Goal: Information Seeking & Learning: Learn about a topic

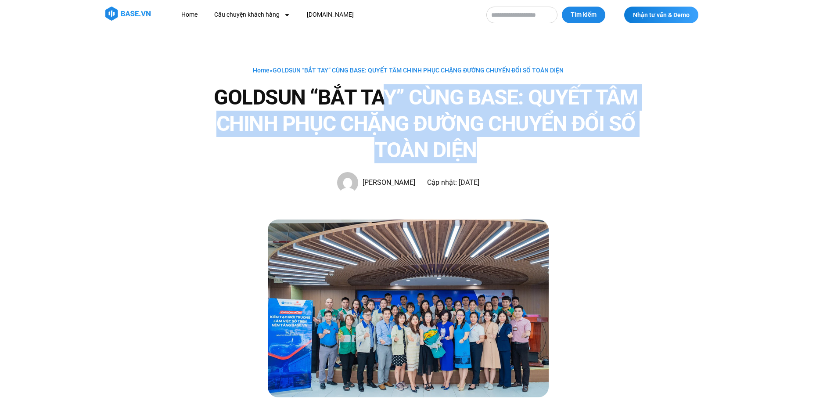
drag, startPoint x: 414, startPoint y: 102, endPoint x: 531, endPoint y: 141, distance: 123.7
click at [531, 141] on h1 "GOLDSUN “BẮT TAY” CÙNG BASE: QUYẾT TÂM CHINH PHỤC CHẶNG ĐƯỜNG CHUYỂN ĐỔI SỐ TOÀ…" at bounding box center [426, 123] width 457 height 79
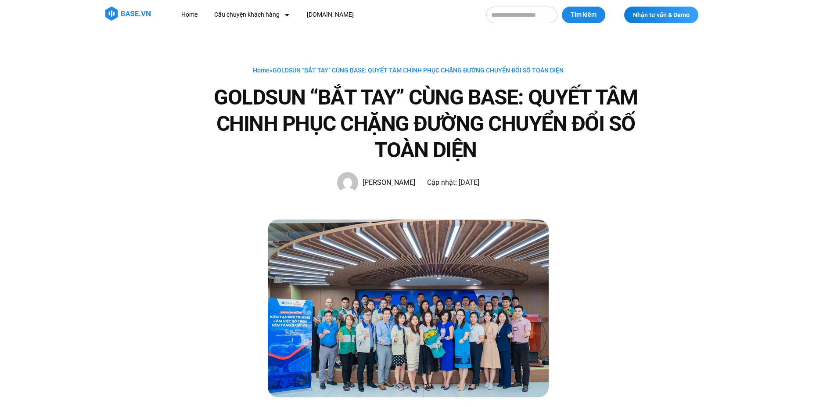
click at [531, 141] on h1 "GOLDSUN “BẮT TAY” CÙNG BASE: QUYẾT TÂM CHINH PHỤC CHẶNG ĐƯỜNG CHUYỂN ĐỔI SỐ TOÀ…" at bounding box center [426, 123] width 457 height 79
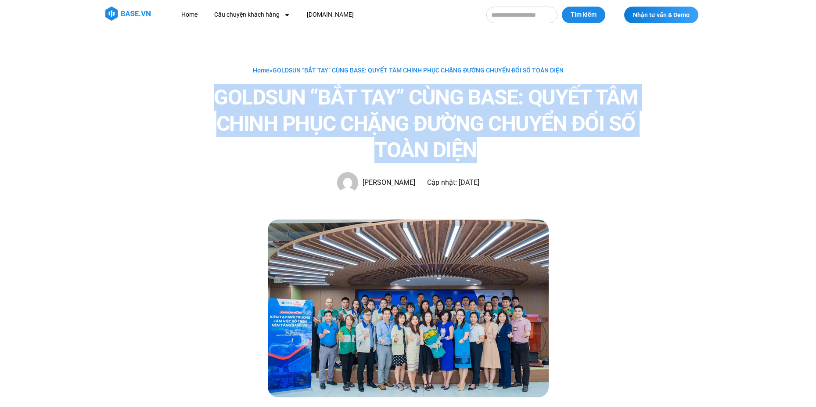
click at [531, 141] on h1 "GOLDSUN “BẮT TAY” CÙNG BASE: QUYẾT TÂM CHINH PHỤC CHẶNG ĐƯỜNG CHUYỂN ĐỔI SỐ TOÀ…" at bounding box center [426, 123] width 457 height 79
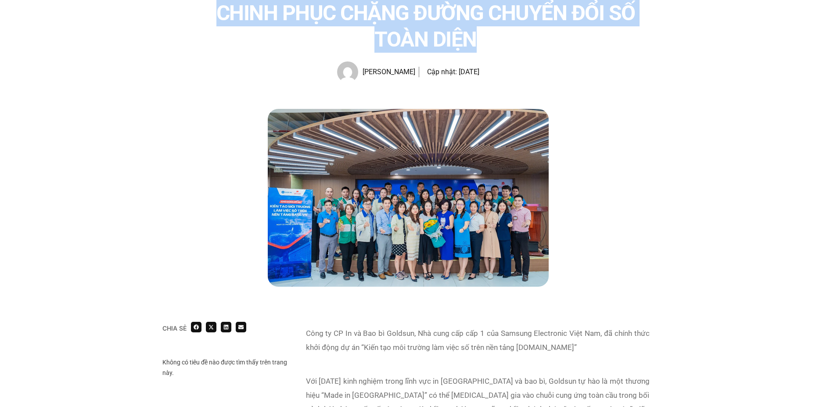
scroll to position [176, 0]
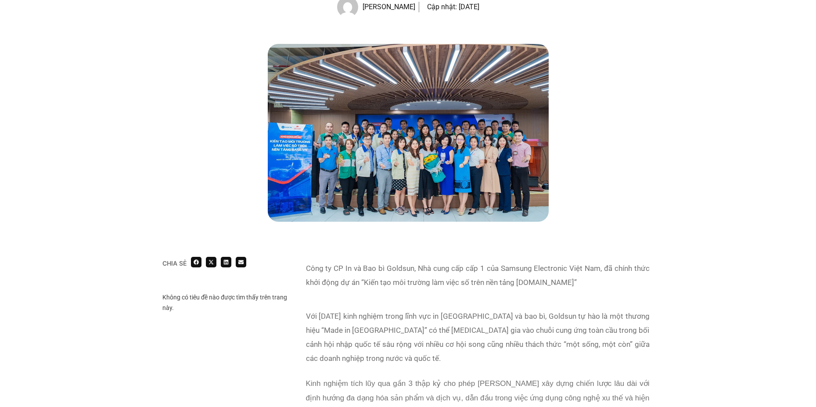
click at [415, 117] on img at bounding box center [408, 133] width 281 height 178
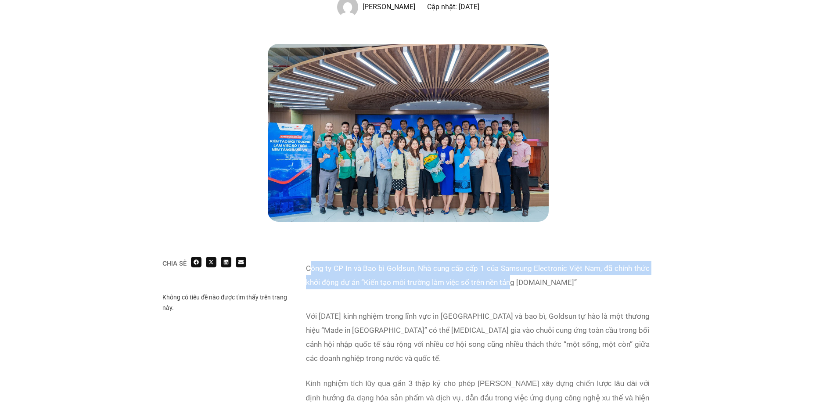
drag, startPoint x: 417, startPoint y: 274, endPoint x: 512, endPoint y: 280, distance: 95.0
click at [512, 280] on p "Công ty CP In và Bao bì Goldsun, Nhà cung cấp cấp 1 của Samsung Electronic Việt…" at bounding box center [478, 275] width 344 height 28
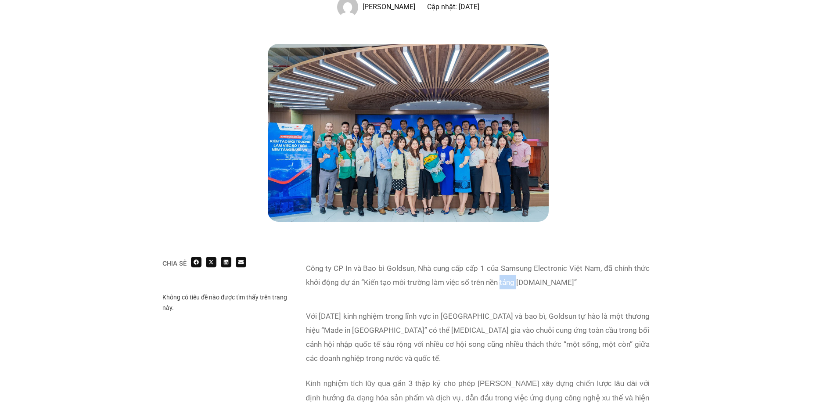
click at [512, 280] on p "Công ty CP In và Bao bì Goldsun, Nhà cung cấp cấp 1 của Samsung Electronic Việt…" at bounding box center [478, 275] width 344 height 28
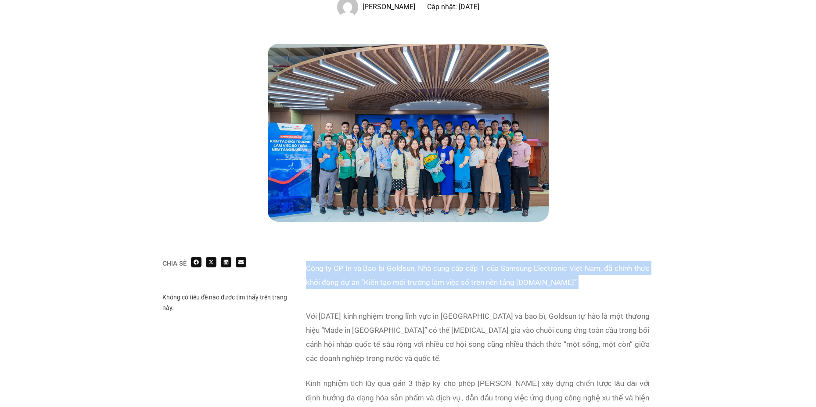
click at [512, 280] on p "Công ty CP In và Bao bì Goldsun, Nhà cung cấp cấp 1 của Samsung Electronic Việt…" at bounding box center [478, 275] width 344 height 28
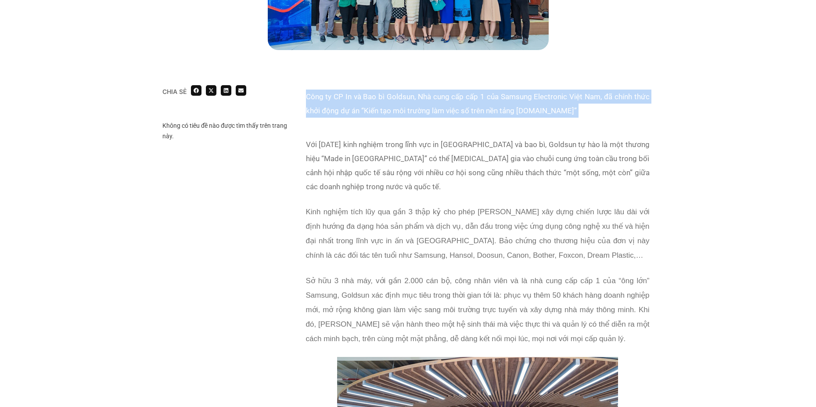
scroll to position [351, 0]
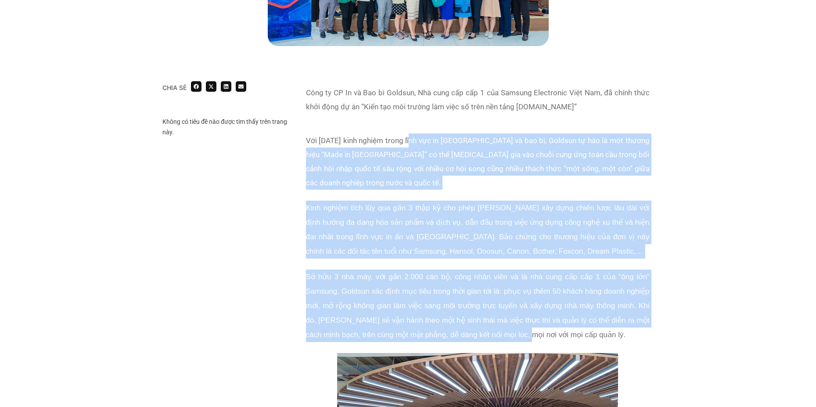
drag, startPoint x: 449, startPoint y: 171, endPoint x: 517, endPoint y: 314, distance: 158.9
click at [517, 314] on div "Với [DATE] kinh nghiệm trong lĩnh vực in [GEOGRAPHIC_DATA] và bao bì, Goldsun t…" at bounding box center [478, 243] width 344 height 220
click at [517, 314] on p "Sở hữu 3 nhà máy, với gần 2.000 cán bộ, công nhân viên và là nhà cung cấp cấp 1…" at bounding box center [478, 306] width 344 height 72
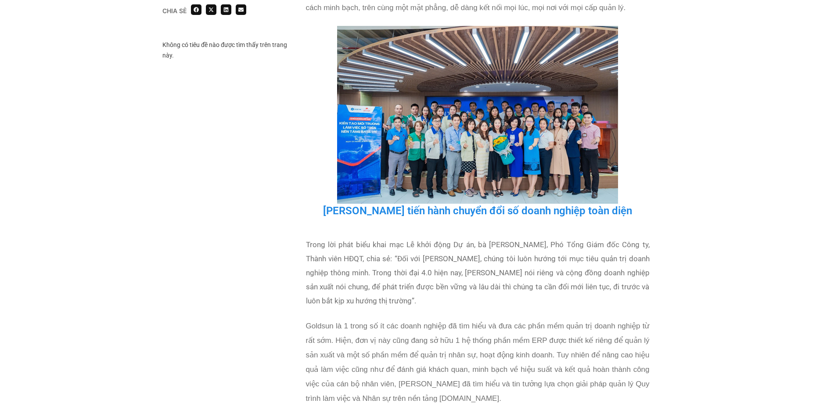
scroll to position [761, 0]
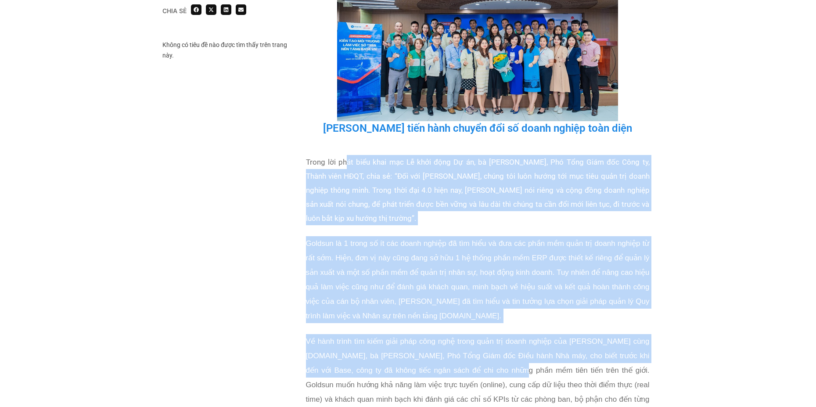
drag, startPoint x: 352, startPoint y: 148, endPoint x: 480, endPoint y: 358, distance: 246.5
click at [480, 358] on div "Trong lời phát biểu khai mạc Lễ khởi động Dự án, bà [PERSON_NAME], Phó Tổng Giá…" at bounding box center [478, 398] width 344 height 487
click at [480, 358] on span "Về hành trình tìm kiếm giải pháp công nghệ trong quản trị doanh nghiệp của [PER…" at bounding box center [478, 377] width 344 height 81
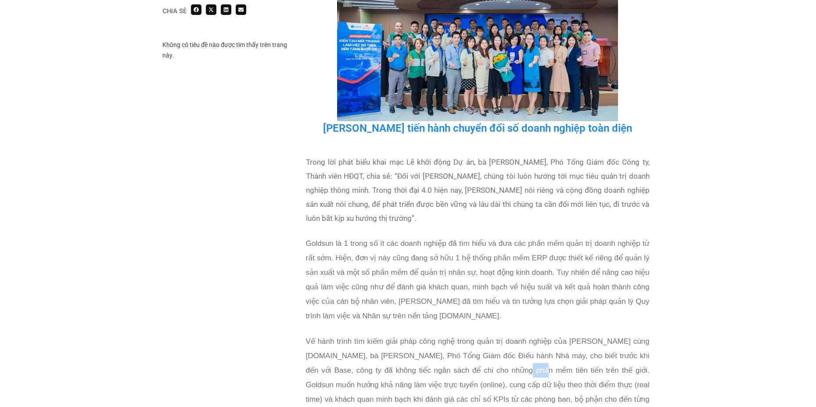
click at [480, 358] on span "Về hành trình tìm kiếm giải pháp công nghệ trong quản trị doanh nghiệp của [PER…" at bounding box center [478, 377] width 344 height 81
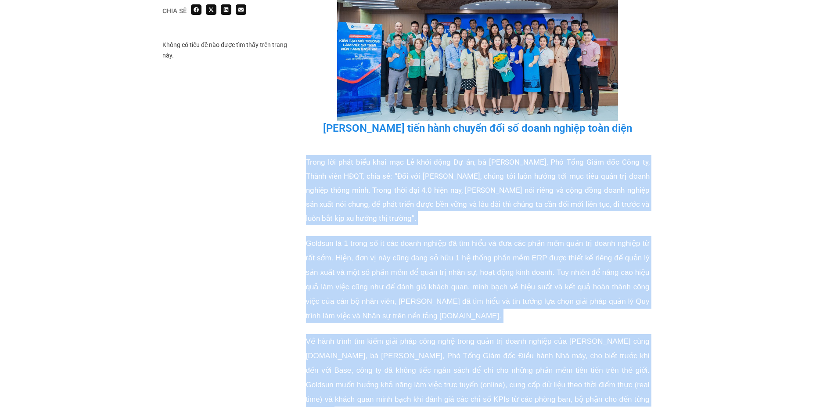
drag, startPoint x: 480, startPoint y: 358, endPoint x: 426, endPoint y: 158, distance: 207.9
click at [427, 163] on div "Trong lời phát biểu khai mạc Lễ khởi động Dự án, bà [PERSON_NAME], Phó Tổng Giá…" at bounding box center [478, 398] width 344 height 487
click at [425, 155] on p "Trong lời phát biểu khai mạc Lễ khởi động Dự án, bà [PERSON_NAME], Phó Tổng Giá…" at bounding box center [478, 190] width 344 height 70
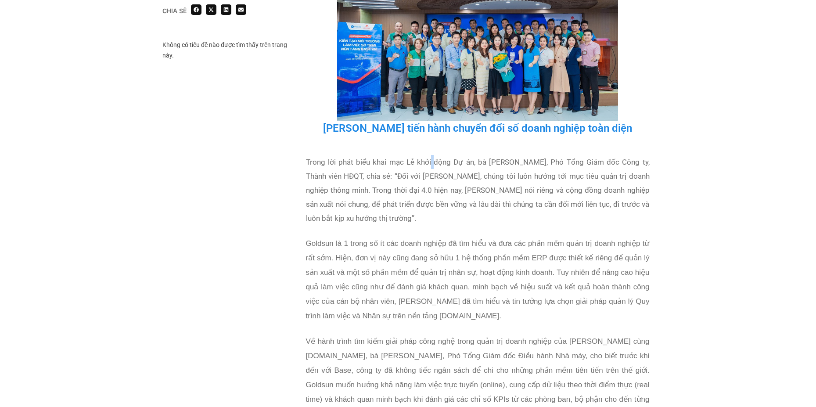
click at [425, 155] on p "Trong lời phát biểu khai mạc Lễ khởi động Dự án, bà [PERSON_NAME], Phó Tổng Giá…" at bounding box center [478, 190] width 344 height 70
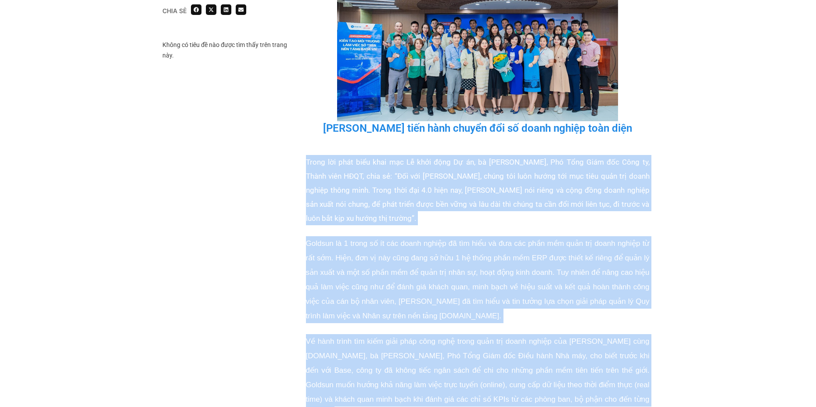
drag, startPoint x: 425, startPoint y: 153, endPoint x: 477, endPoint y: 379, distance: 232.2
click at [477, 378] on div "Trong lời phát biểu khai mạc Lễ khởi động Dự án, bà [PERSON_NAME], Phó Tổng Giá…" at bounding box center [478, 398] width 344 height 487
click at [477, 379] on p "Về hành trình tìm kiếm giải pháp công nghệ trong quản trị doanh nghiệp của [PER…" at bounding box center [478, 377] width 344 height 87
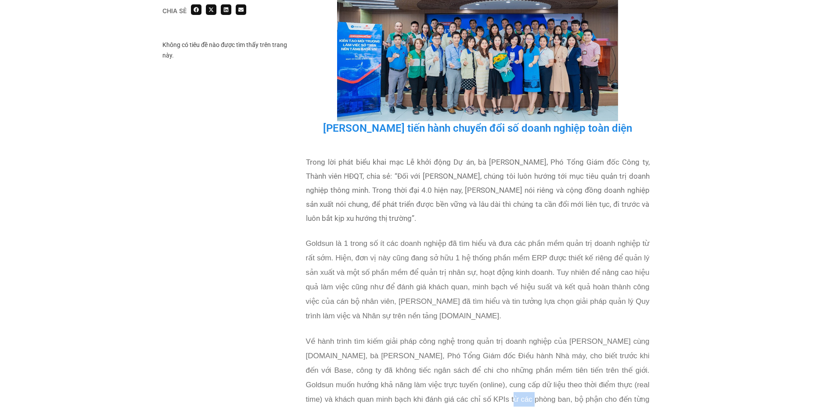
click at [477, 379] on p "Về hành trình tìm kiếm giải pháp công nghệ trong quản trị doanh nghiệp của [PER…" at bounding box center [478, 377] width 344 height 87
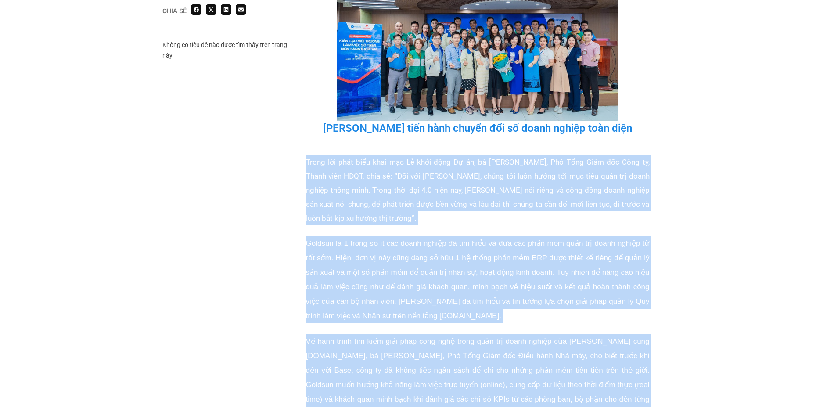
drag, startPoint x: 477, startPoint y: 379, endPoint x: 435, endPoint y: 172, distance: 211.5
click at [436, 173] on div "Trong lời phát biểu khai mạc Lễ khởi động Dự án, bà [PERSON_NAME], Phó Tổng Giá…" at bounding box center [478, 398] width 344 height 487
click at [435, 171] on p "Trong lời phát biểu khai mạc Lễ khởi động Dự án, bà [PERSON_NAME], Phó Tổng Giá…" at bounding box center [478, 190] width 344 height 70
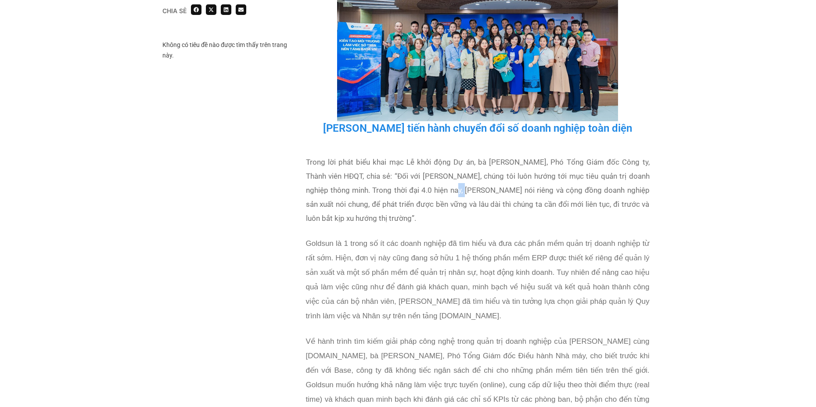
click at [435, 171] on p "Trong lời phát biểu khai mạc Lễ khởi động Dự án, bà [PERSON_NAME], Phó Tổng Giá…" at bounding box center [478, 190] width 344 height 70
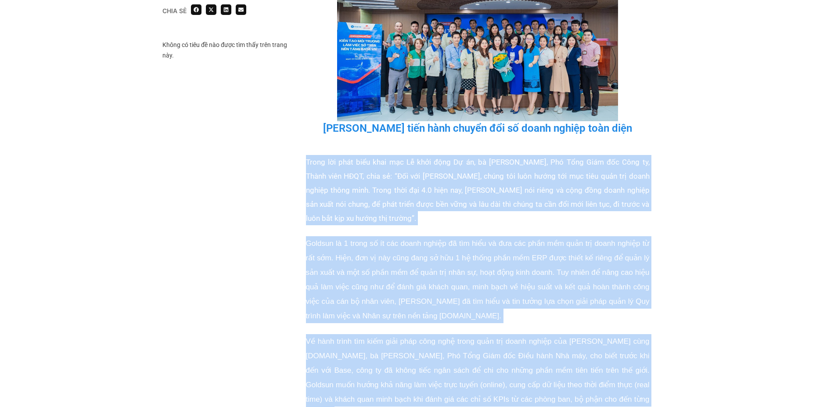
drag, startPoint x: 435, startPoint y: 171, endPoint x: 475, endPoint y: 347, distance: 180.5
click at [475, 347] on div "Trong lời phát biểu khai mạc Lễ khởi động Dự án, bà [PERSON_NAME], Phó Tổng Giá…" at bounding box center [478, 398] width 344 height 487
click at [475, 347] on p "Về hành trình tìm kiếm giải pháp công nghệ trong quản trị doanh nghiệp của [PER…" at bounding box center [478, 377] width 344 height 87
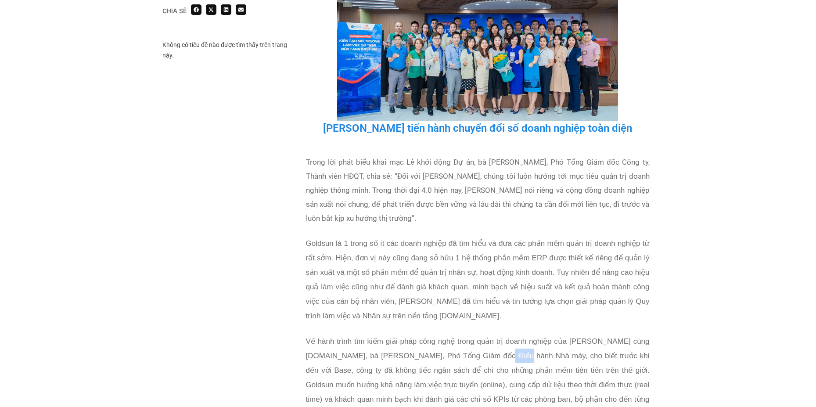
click at [475, 347] on p "Về hành trình tìm kiếm giải pháp công nghệ trong quản trị doanh nghiệp của [PER…" at bounding box center [478, 377] width 344 height 87
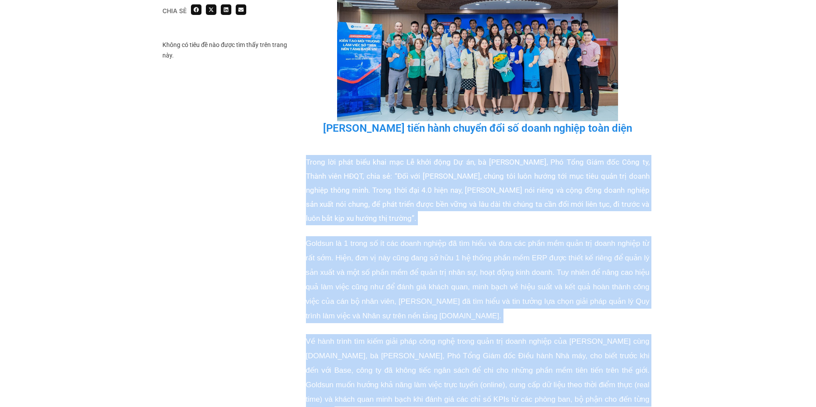
drag, startPoint x: 475, startPoint y: 347, endPoint x: 435, endPoint y: 176, distance: 175.7
click at [436, 177] on div "Trong lời phát biểu khai mạc Lễ khởi động Dự án, bà [PERSON_NAME], Phó Tổng Giá…" at bounding box center [478, 398] width 344 height 487
click at [435, 176] on p "Trong lời phát biểu khai mạc Lễ khởi động Dự án, bà [PERSON_NAME], Phó Tổng Giá…" at bounding box center [478, 190] width 344 height 70
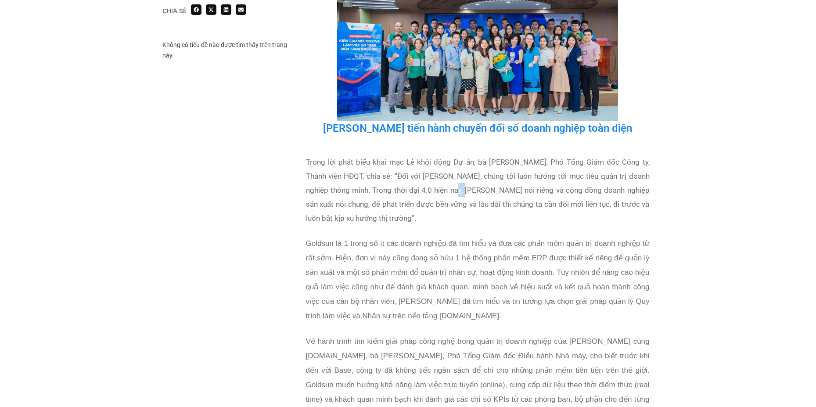
click at [435, 176] on p "Trong lời phát biểu khai mạc Lễ khởi động Dự án, bà [PERSON_NAME], Phó Tổng Giá…" at bounding box center [478, 190] width 344 height 70
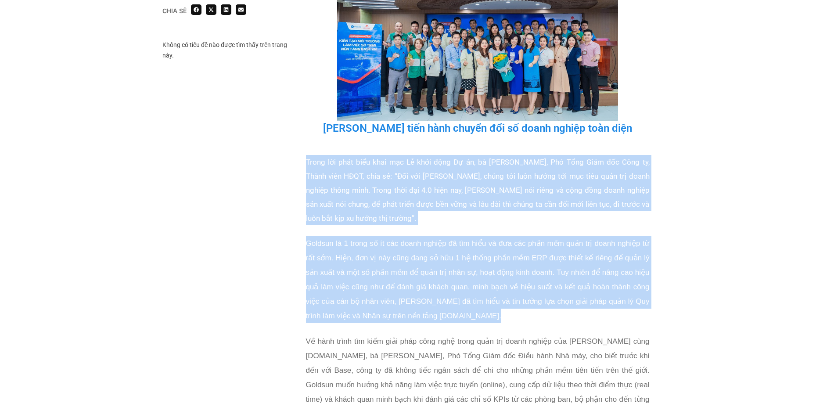
drag, startPoint x: 435, startPoint y: 176, endPoint x: 468, endPoint y: 303, distance: 132.1
click at [468, 303] on div "Trong lời phát biểu khai mạc Lễ khởi động Dự án, bà [PERSON_NAME], Phó Tổng Giá…" at bounding box center [478, 398] width 344 height 487
click at [468, 303] on p "Goldsun là 1 trong số ít các doanh nghiệp đã tìm hiểu và đưa các phần mềm quản …" at bounding box center [478, 279] width 344 height 87
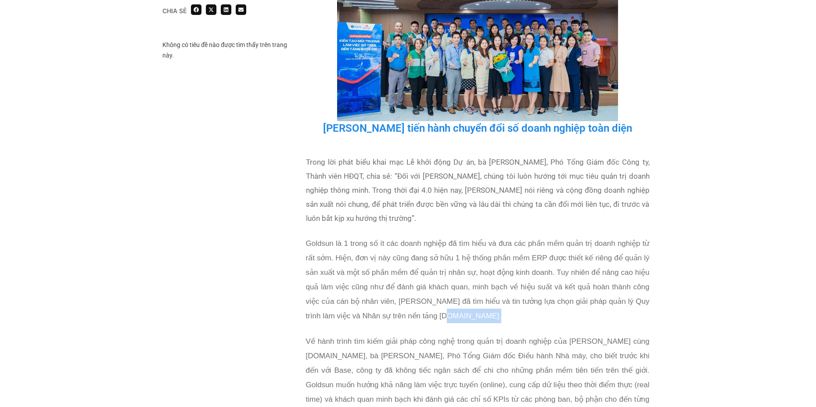
click at [468, 303] on p "Goldsun là 1 trong số ít các doanh nghiệp đã tìm hiểu và đưa các phần mềm quản …" at bounding box center [478, 279] width 344 height 87
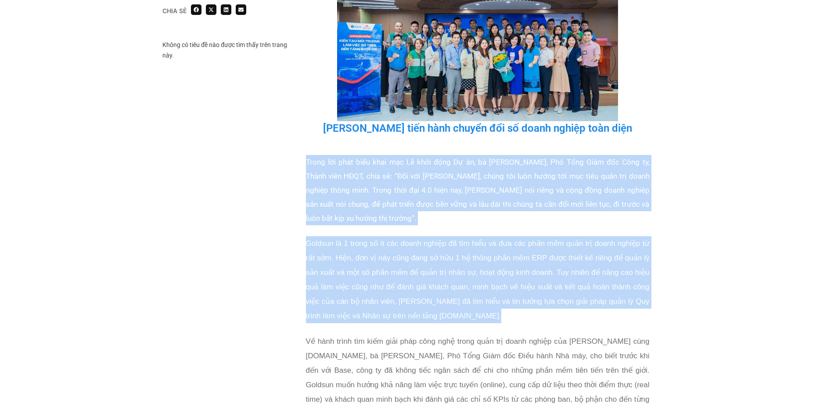
drag, startPoint x: 468, startPoint y: 303, endPoint x: 421, endPoint y: 170, distance: 141.2
click at [421, 170] on div "Trong lời phát biểu khai mạc Lễ khởi động Dự án, bà [PERSON_NAME], Phó Tổng Giá…" at bounding box center [478, 398] width 344 height 487
click at [421, 170] on p "Trong lời phát biểu khai mạc Lễ khởi động Dự án, bà [PERSON_NAME], Phó Tổng Giá…" at bounding box center [478, 190] width 344 height 70
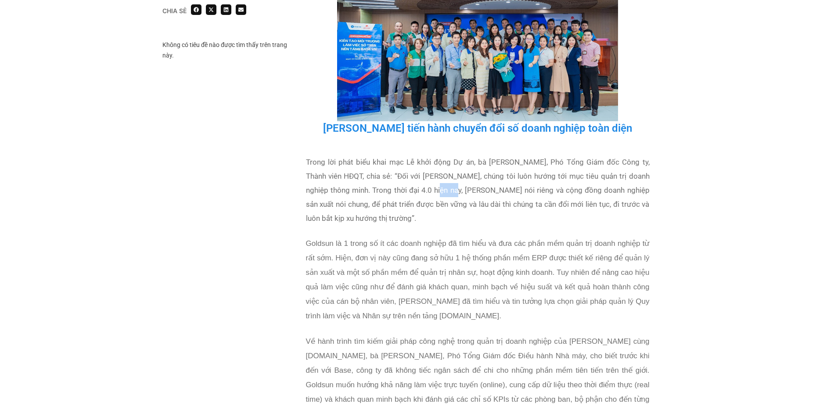
click at [421, 170] on p "Trong lời phát biểu khai mạc Lễ khởi động Dự án, bà [PERSON_NAME], Phó Tổng Giá…" at bounding box center [478, 190] width 344 height 70
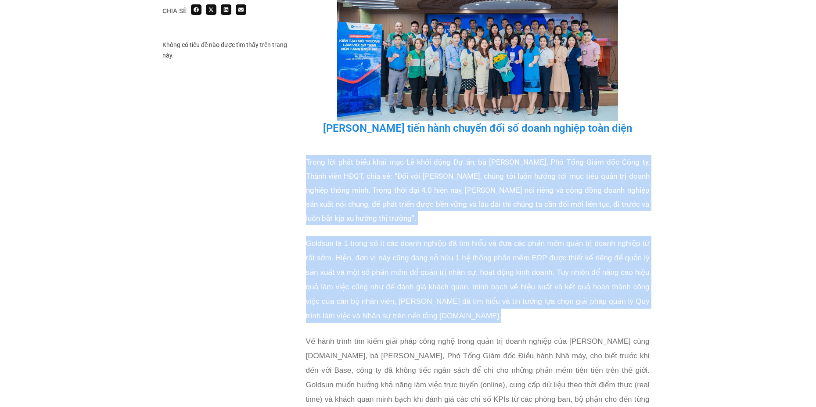
drag, startPoint x: 421, startPoint y: 170, endPoint x: 458, endPoint y: 310, distance: 145.1
click at [458, 309] on div "Trong lời phát biểu khai mạc Lễ khởi động Dự án, bà [PERSON_NAME], Phó Tổng Giá…" at bounding box center [478, 398] width 344 height 487
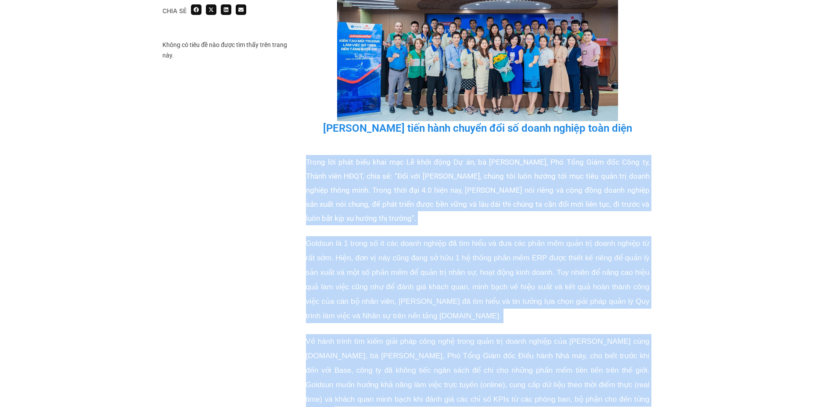
click at [428, 253] on p "Goldsun là 1 trong số ít các doanh nghiệp đã tìm hiểu và đưa các phần mềm quản …" at bounding box center [478, 279] width 344 height 87
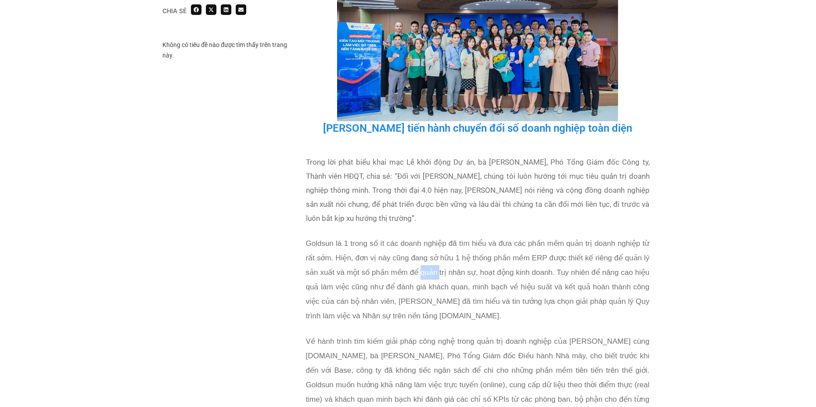
click at [428, 253] on p "Goldsun là 1 trong số ít các doanh nghiệp đã tìm hiểu và đưa các phần mềm quản …" at bounding box center [478, 279] width 344 height 87
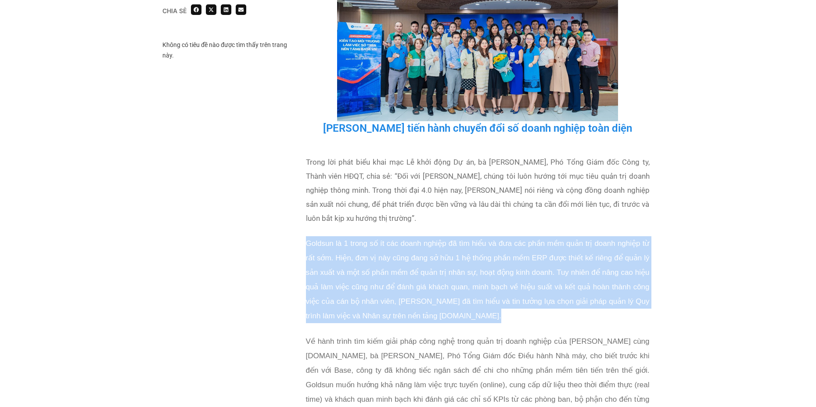
click at [428, 253] on p "Goldsun là 1 trong số ít các doanh nghiệp đã tìm hiểu và đưa các phần mềm quản …" at bounding box center [478, 279] width 344 height 87
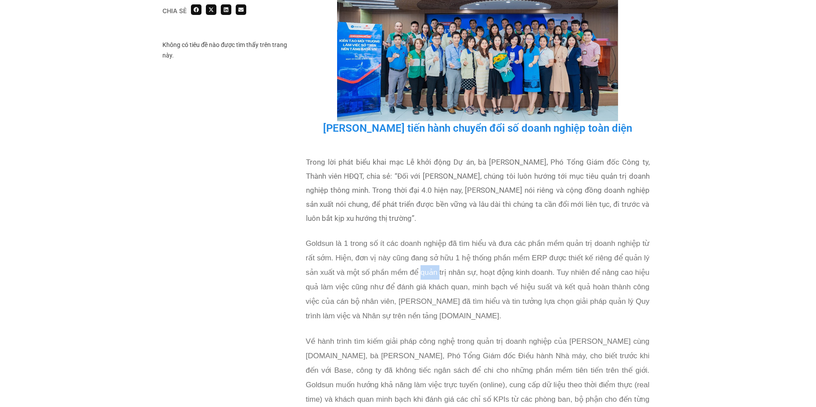
click at [428, 253] on p "Goldsun là 1 trong số ít các doanh nghiệp đã tìm hiểu và đưa các phần mềm quản …" at bounding box center [478, 279] width 344 height 87
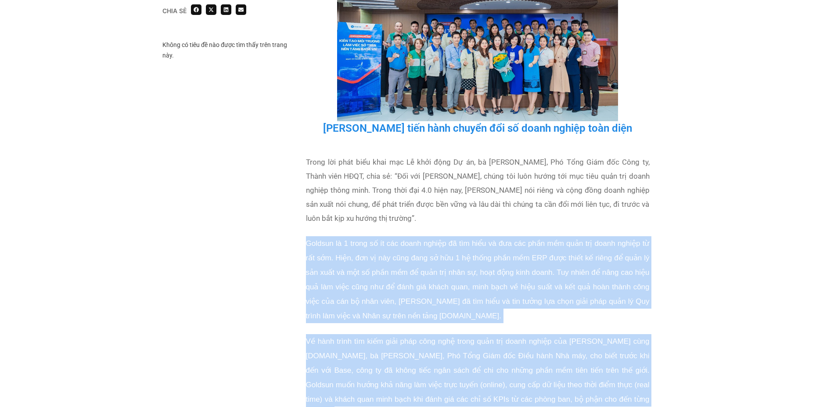
drag, startPoint x: 428, startPoint y: 253, endPoint x: 466, endPoint y: 321, distance: 78.3
click at [466, 321] on div "Trong lời phát biểu khai mạc Lễ khởi động Dự án, bà [PERSON_NAME], Phó Tổng Giá…" at bounding box center [478, 398] width 344 height 487
click at [466, 334] on p "Về hành trình tìm kiếm giải pháp công nghệ trong quản trị doanh nghiệp của [PER…" at bounding box center [478, 377] width 344 height 87
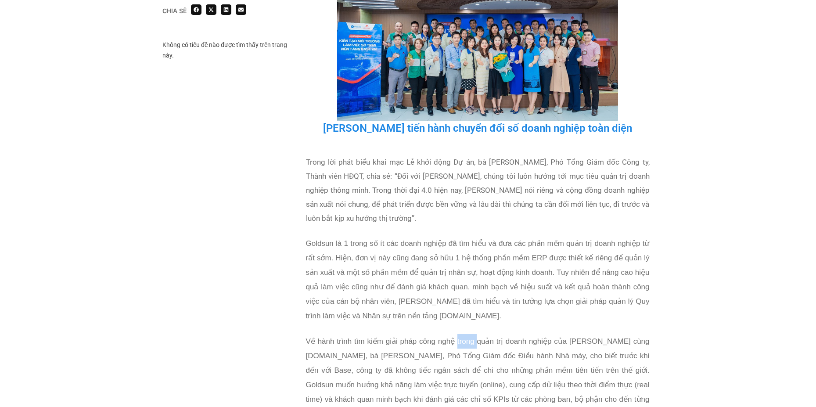
click at [466, 334] on p "Về hành trình tìm kiếm giải pháp công nghệ trong quản trị doanh nghiệp của [PER…" at bounding box center [478, 377] width 344 height 87
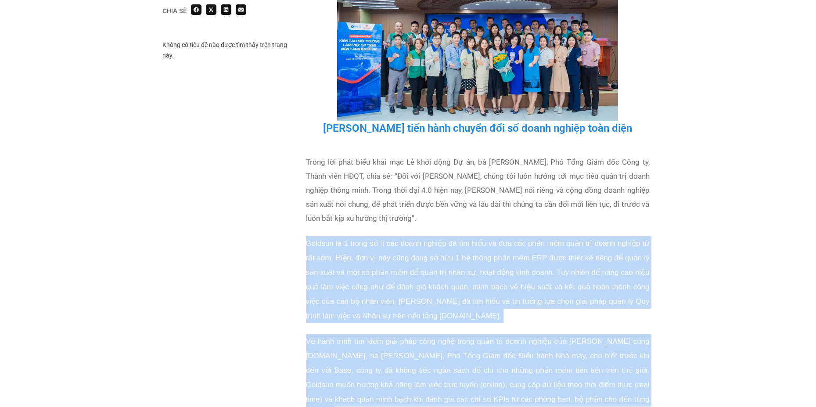
drag, startPoint x: 466, startPoint y: 321, endPoint x: 432, endPoint y: 248, distance: 81.1
click at [433, 252] on div "Trong lời phát biểu khai mạc Lễ khởi động Dự án, bà [PERSON_NAME], Phó Tổng Giá…" at bounding box center [478, 398] width 344 height 487
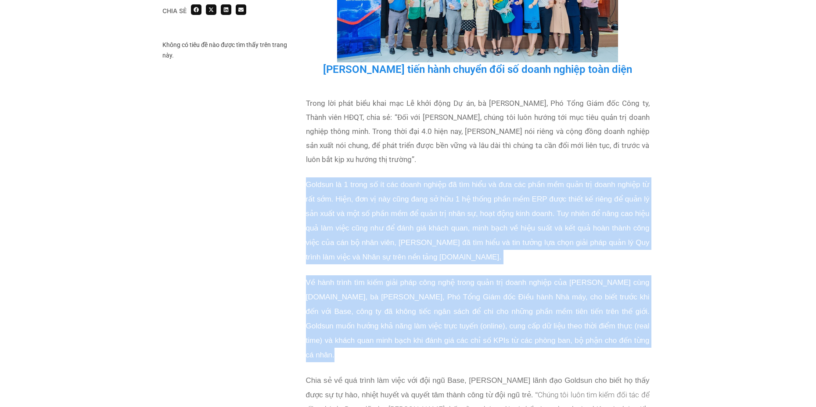
click at [427, 205] on p "Goldsun là 1 trong số ít các doanh nghiệp đã tìm hiểu và đưa các phần mềm quản …" at bounding box center [478, 220] width 344 height 87
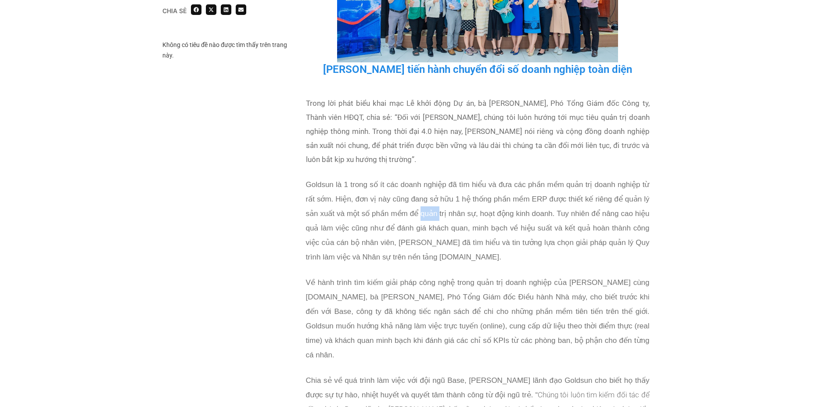
click at [427, 205] on p "Goldsun là 1 trong số ít các doanh nghiệp đã tìm hiểu và đưa các phần mềm quản …" at bounding box center [478, 220] width 344 height 87
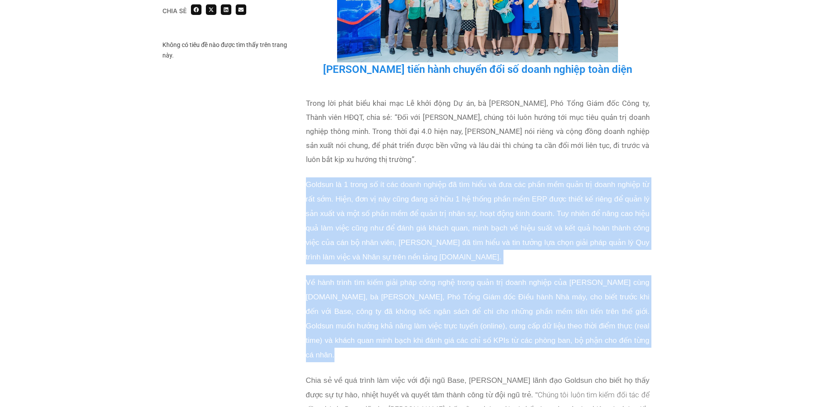
drag, startPoint x: 427, startPoint y: 205, endPoint x: 469, endPoint y: 307, distance: 109.8
click at [469, 306] on div "Trong lời phát biểu khai mạc Lễ khởi động Dự án, bà [PERSON_NAME], Phó Tổng Giá…" at bounding box center [478, 339] width 344 height 487
click at [469, 307] on p "Về hành trình tìm kiếm giải pháp công nghệ trong quản trị doanh nghiệp của [PER…" at bounding box center [478, 318] width 344 height 87
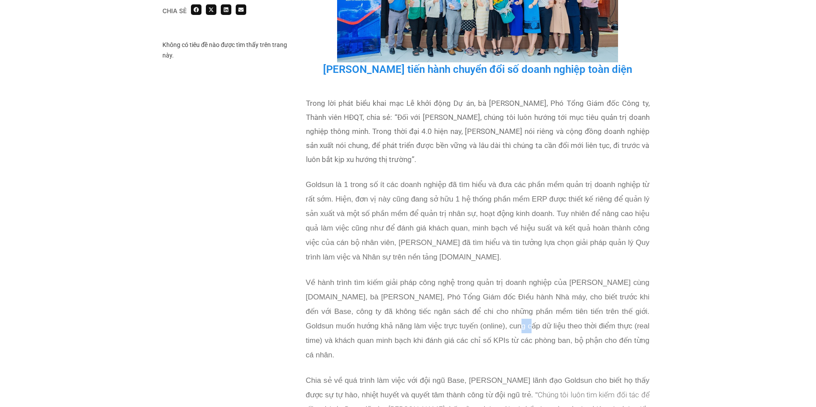
click at [469, 307] on p "Về hành trình tìm kiếm giải pháp công nghệ trong quản trị doanh nghiệp của [PER…" at bounding box center [478, 318] width 344 height 87
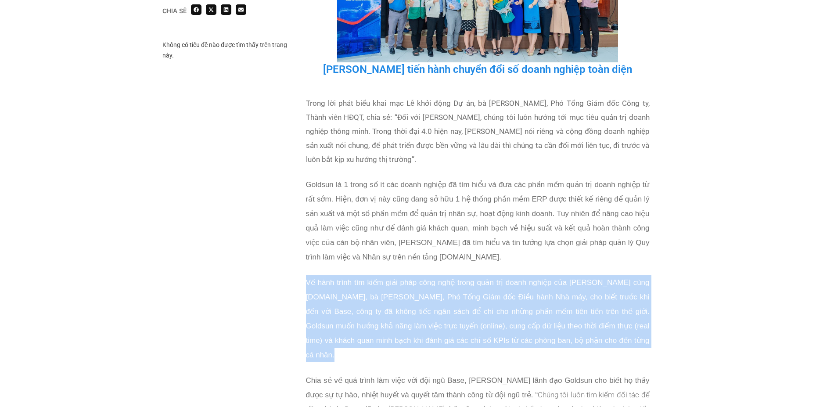
drag, startPoint x: 469, startPoint y: 307, endPoint x: 454, endPoint y: 227, distance: 81.4
click at [456, 232] on div "Trong lời phát biểu khai mạc Lễ khởi động Dự án, bà [PERSON_NAME], Phó Tổng Giá…" at bounding box center [478, 339] width 344 height 487
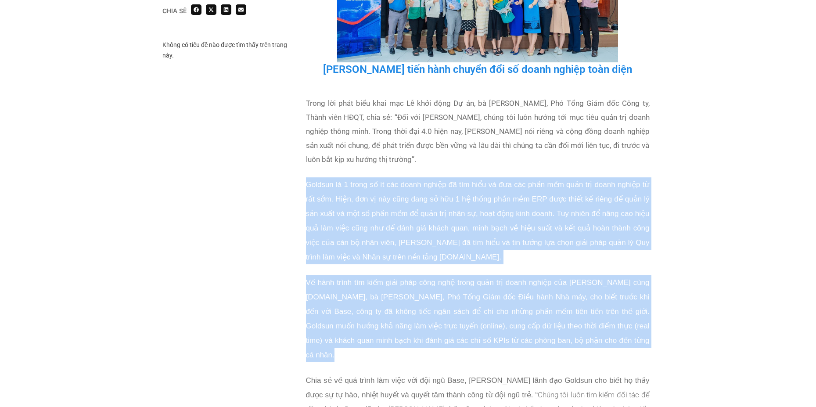
click at [453, 224] on p "Goldsun là 1 trong số ít các doanh nghiệp đã tìm hiểu và đưa các phần mềm quản …" at bounding box center [478, 220] width 344 height 87
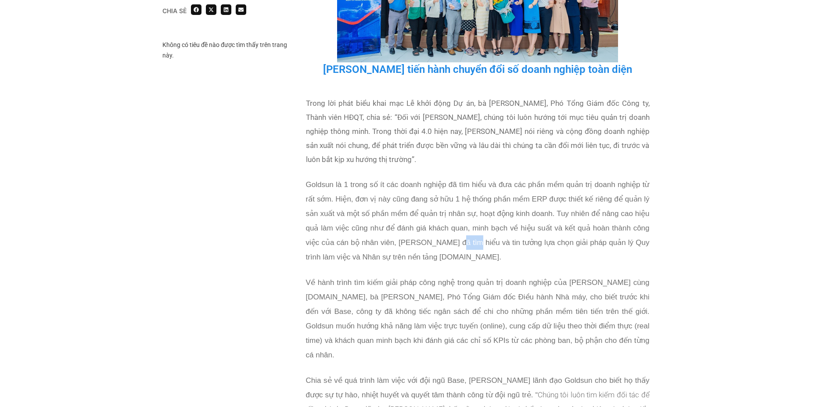
click at [453, 224] on p "Goldsun là 1 trong số ít các doanh nghiệp đã tìm hiểu và đưa các phần mềm quản …" at bounding box center [478, 220] width 344 height 87
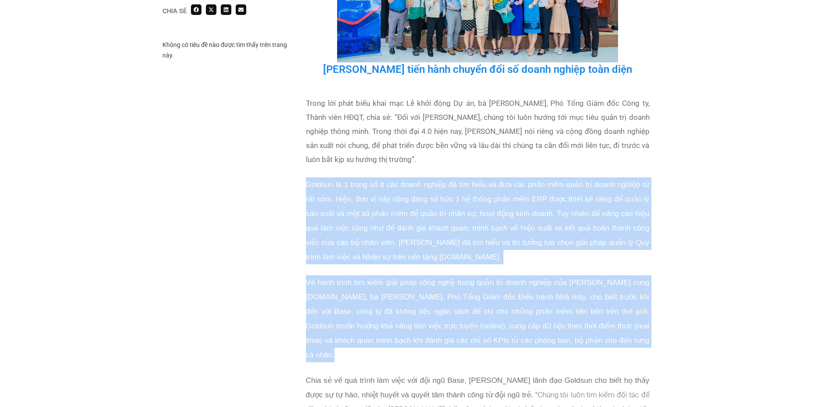
drag, startPoint x: 453, startPoint y: 224, endPoint x: 490, endPoint y: 333, distance: 115.1
click at [490, 332] on div "Trong lời phát biểu khai mạc Lễ khởi động Dự án, bà [PERSON_NAME], Phó Tổng Giá…" at bounding box center [478, 339] width 344 height 487
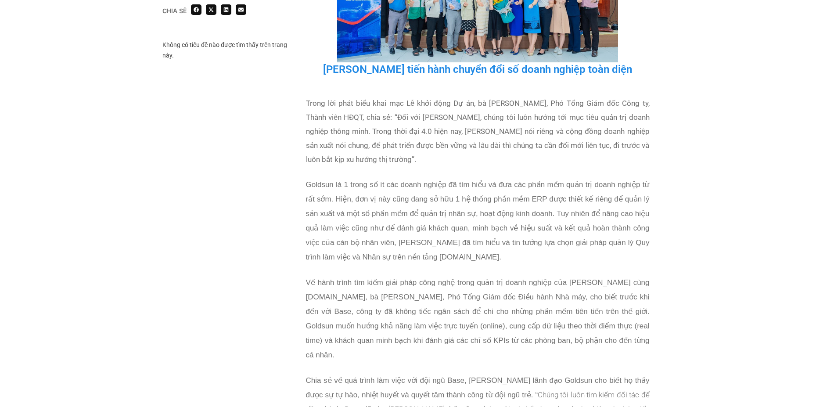
click at [491, 335] on div "Trong lời phát biểu khai mạc Lễ khởi động Dự án, bà [PERSON_NAME], Phó Tổng Giá…" at bounding box center [478, 339] width 344 height 487
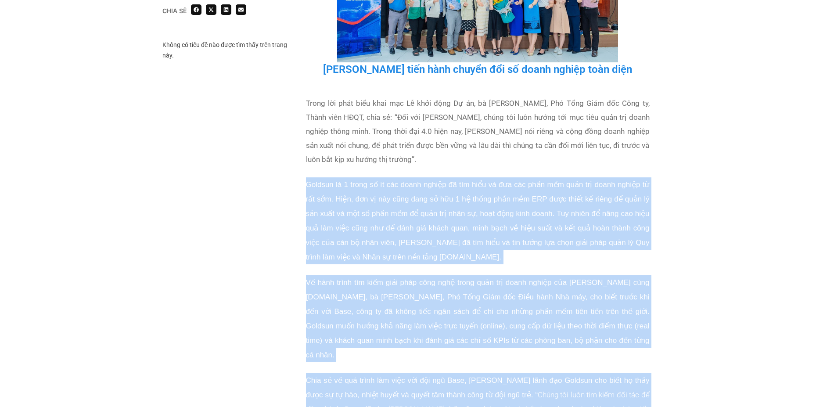
drag, startPoint x: 491, startPoint y: 335, endPoint x: 461, endPoint y: 220, distance: 119.0
click at [465, 231] on div "Trong lời phát biểu khai mạc Lễ khởi động Dự án, bà [PERSON_NAME], Phó Tổng Giá…" at bounding box center [478, 339] width 344 height 487
click at [461, 220] on p "Goldsun là 1 trong số ít các doanh nghiệp đã tìm hiểu và đưa các phần mềm quản …" at bounding box center [478, 220] width 344 height 87
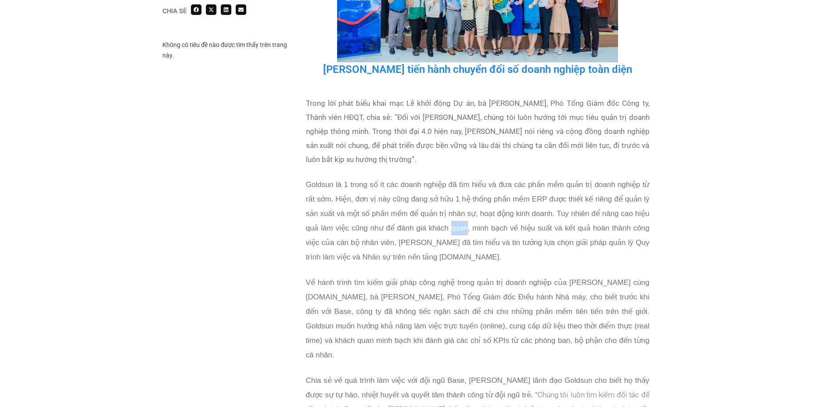
click at [461, 220] on p "Goldsun là 1 trong số ít các doanh nghiệp đã tìm hiểu và đưa các phần mềm quản …" at bounding box center [478, 220] width 344 height 87
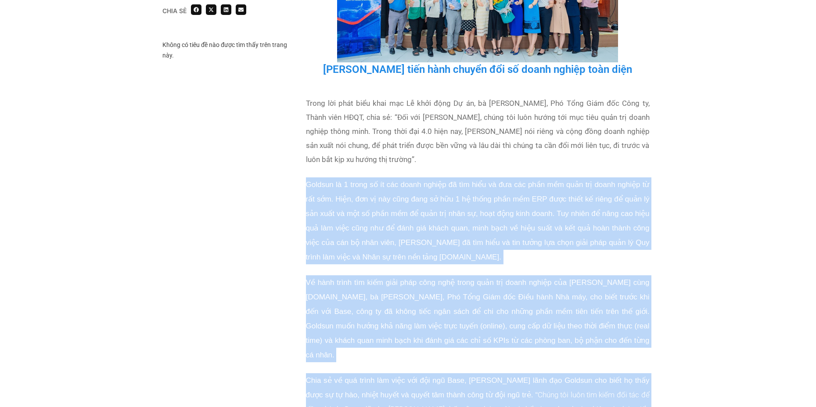
drag, startPoint x: 461, startPoint y: 220, endPoint x: 500, endPoint y: 356, distance: 141.6
click at [500, 356] on div "Trong lời phát biểu khai mạc Lễ khởi động Dự án, bà [PERSON_NAME], Phó Tổng Giá…" at bounding box center [478, 339] width 344 height 487
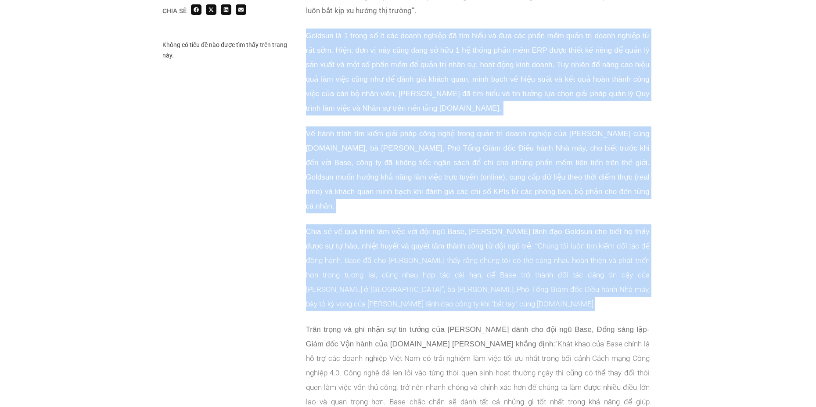
scroll to position [995, 0]
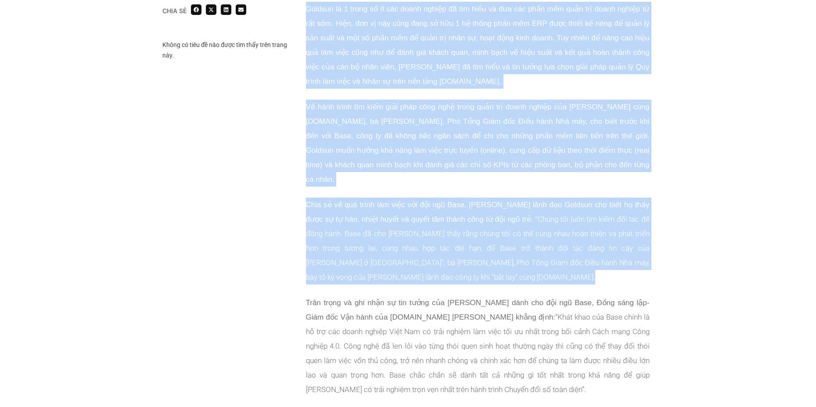
click at [435, 198] on p "Chia sẻ về quá trình làm việc với đội ngũ Base, [PERSON_NAME] lãnh đạo Goldsun …" at bounding box center [478, 241] width 344 height 87
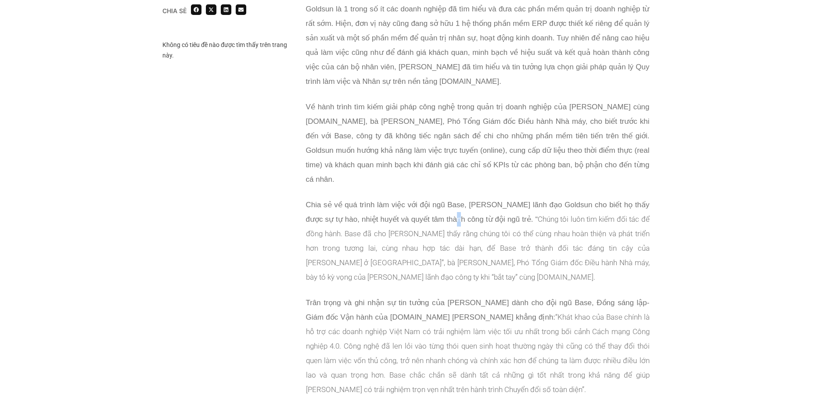
click at [435, 198] on p "Chia sẻ về quá trình làm việc với đội ngũ Base, [PERSON_NAME] lãnh đạo Goldsun …" at bounding box center [478, 241] width 344 height 87
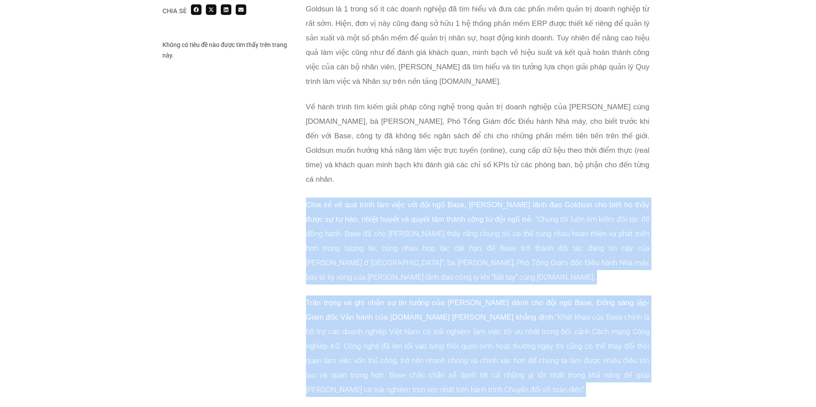
drag, startPoint x: 435, startPoint y: 197, endPoint x: 475, endPoint y: 287, distance: 98.3
click at [475, 287] on div "Trong lời phát biểu khai mạc Lễ khởi động Dự án, bà [PERSON_NAME], Phó Tổng Giá…" at bounding box center [478, 164] width 344 height 487
click at [475, 313] on icon "“Khát khao của Base chính là hỗ trợ các doanh nghiệp Việt Nam có trải nghiệm là…" at bounding box center [478, 353] width 344 height 81
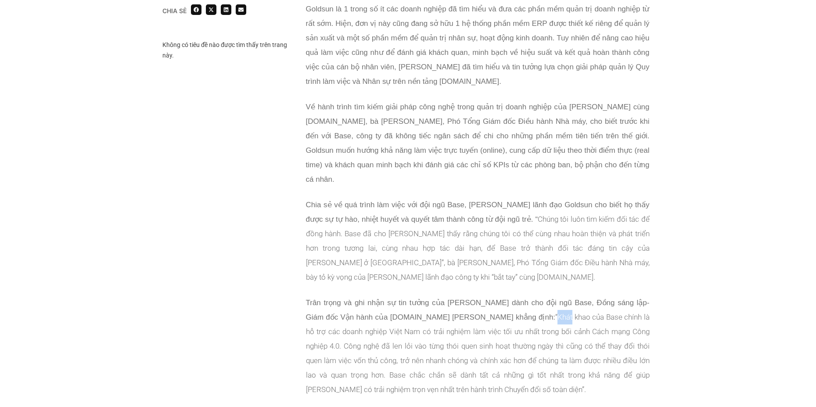
click at [476, 313] on icon "“Khát khao của Base chính là hỗ trợ các doanh nghiệp Việt Nam có trải nghiệm là…" at bounding box center [478, 353] width 344 height 81
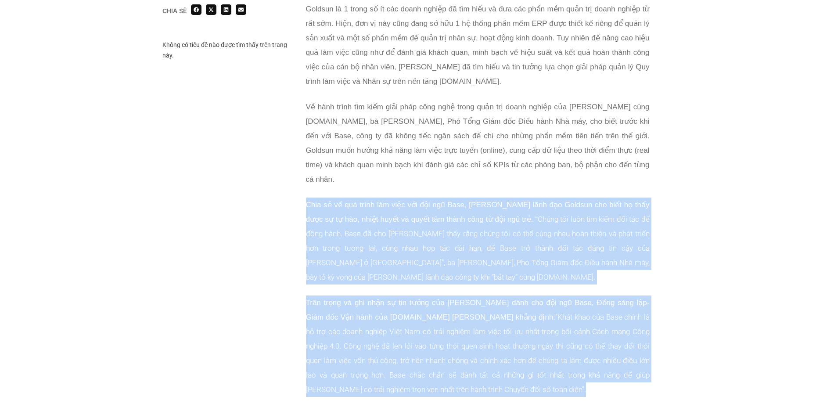
drag, startPoint x: 476, startPoint y: 287, endPoint x: 461, endPoint y: 161, distance: 126.4
click at [461, 163] on div "Trong lời phát biểu khai mạc Lễ khởi động Dự án, bà [PERSON_NAME], Phó Tổng Giá…" at bounding box center [478, 164] width 344 height 487
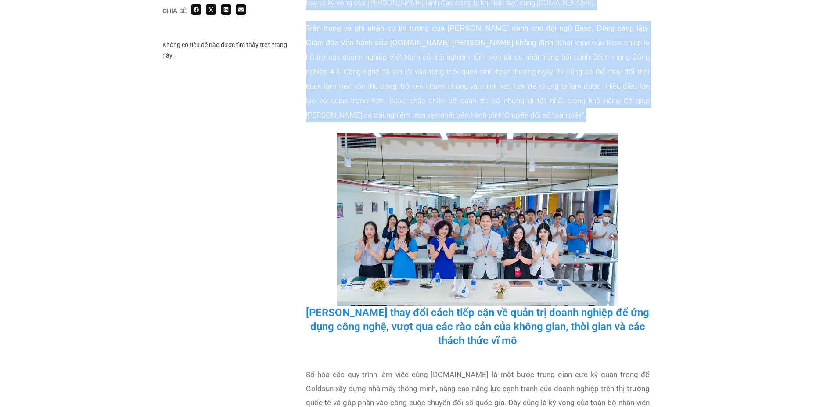
scroll to position [1288, 0]
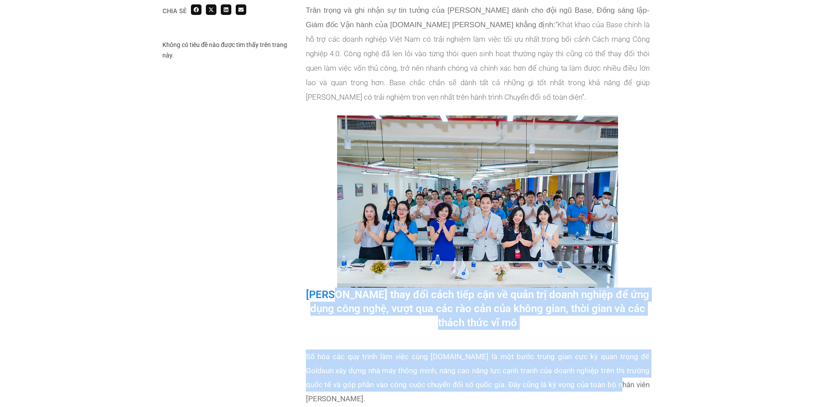
drag, startPoint x: 343, startPoint y: 267, endPoint x: 601, endPoint y: 353, distance: 271.4
click at [601, 353] on p "Số hóa các quy trình làm việc cùng [DOMAIN_NAME] là một bước trung gian cực kỳ …" at bounding box center [478, 377] width 344 height 56
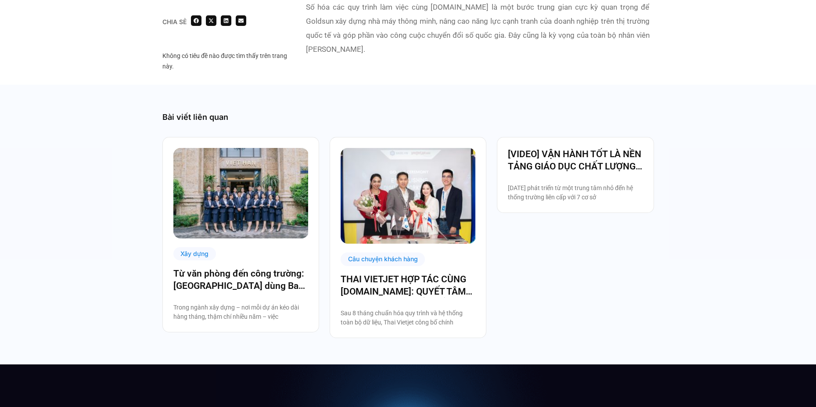
scroll to position [1698, 0]
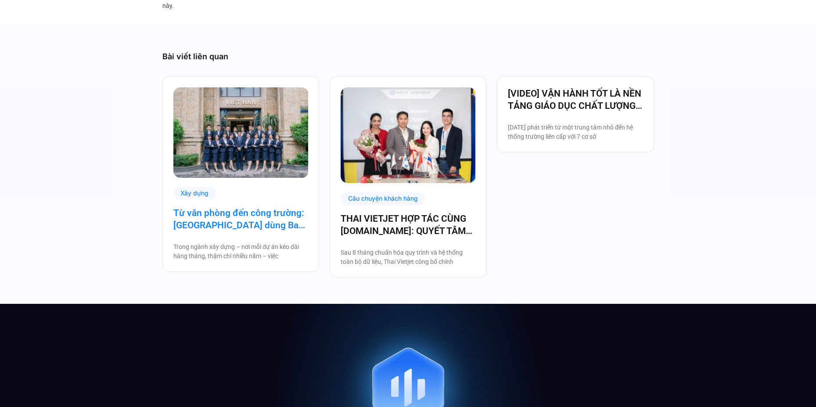
click at [243, 207] on link "Từ văn phòng đến công trường: [GEOGRAPHIC_DATA] dùng Base số hóa hệ thống quản …" at bounding box center [240, 219] width 135 height 25
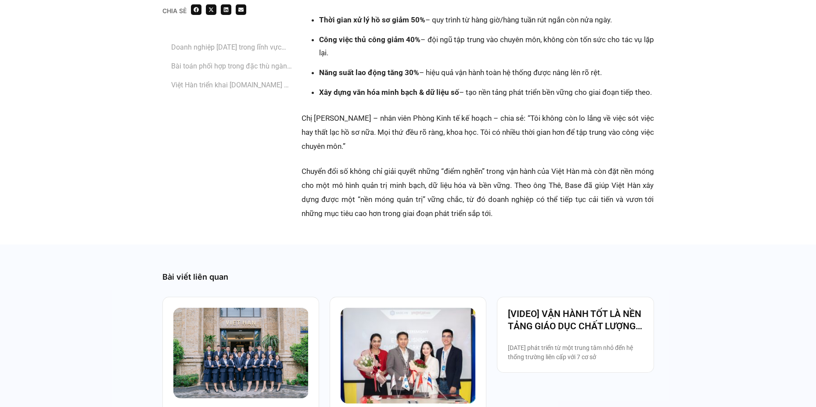
scroll to position [2166, 0]
